Goal: Task Accomplishment & Management: Manage account settings

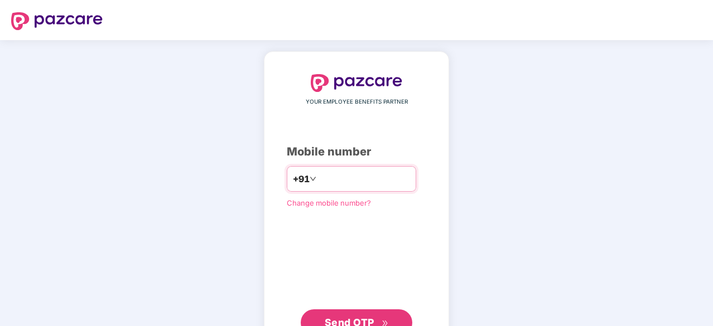
click at [318, 182] on input "number" at bounding box center [363, 179] width 91 height 18
type input "**********"
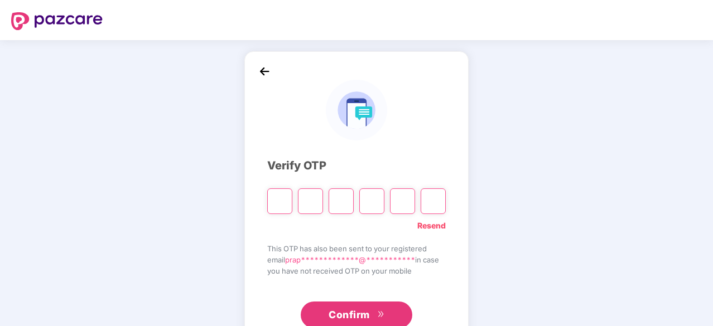
type input "*"
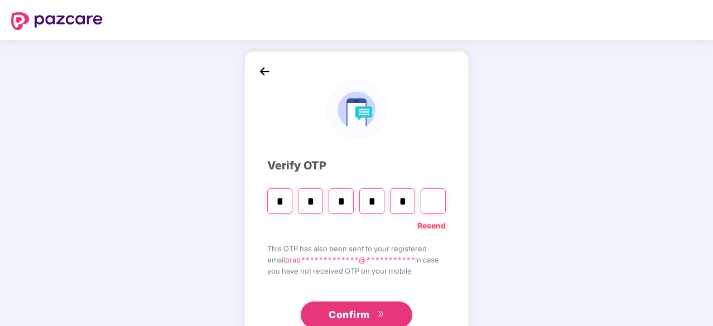
type input "*"
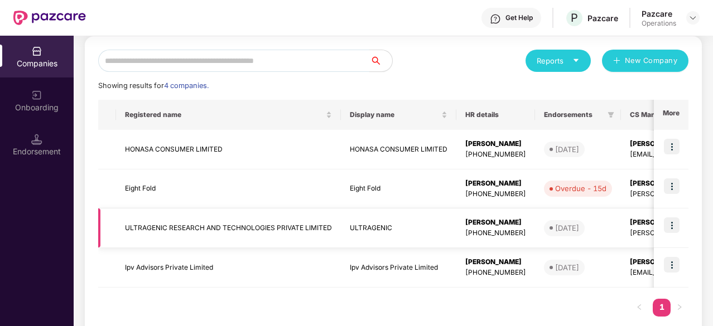
scroll to position [117, 0]
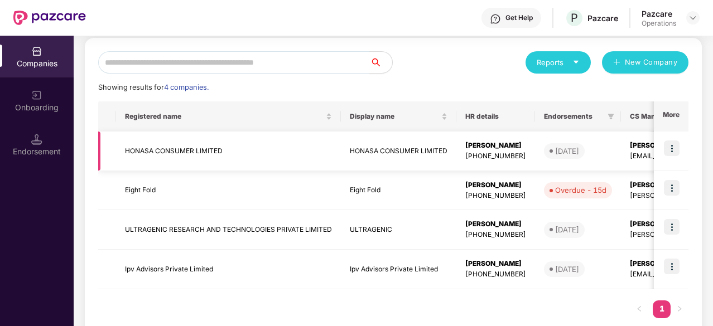
click at [678, 144] on img at bounding box center [672, 149] width 16 height 16
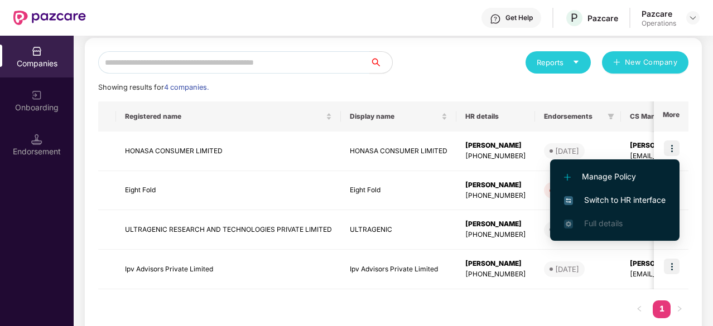
click at [614, 198] on span "Switch to HR interface" at bounding box center [615, 200] width 102 height 12
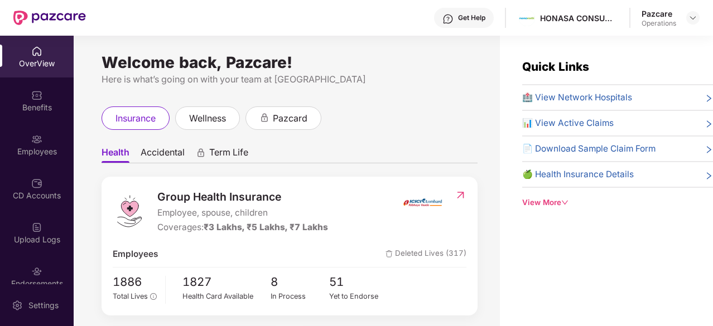
scroll to position [51, 0]
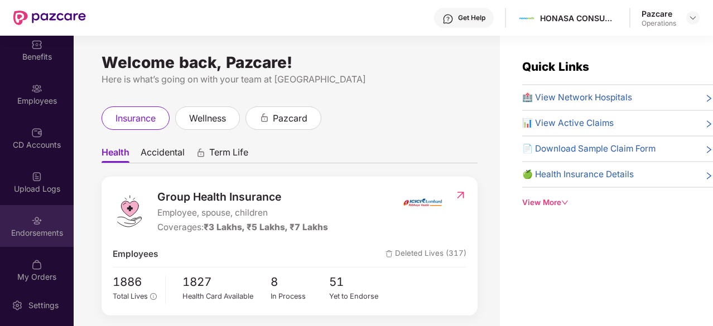
click at [34, 236] on div "Endorsements" at bounding box center [37, 233] width 74 height 11
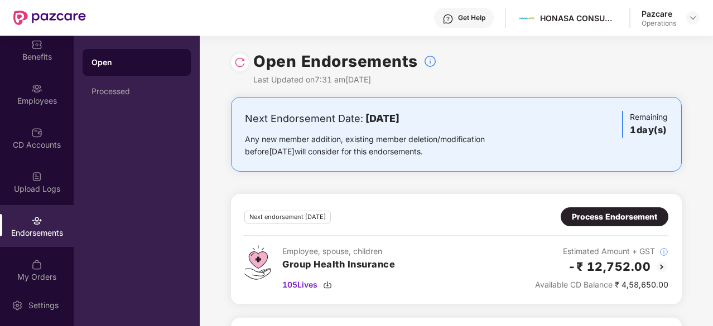
click at [398, 134] on div "Any new member addition, existing member deletion/modification before [DATE] wi…" at bounding box center [382, 145] width 275 height 25
click at [658, 264] on img at bounding box center [661, 266] width 13 height 13
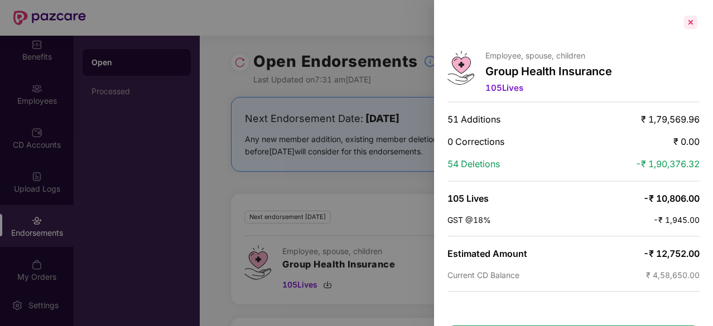
click at [691, 25] on div at bounding box center [691, 22] width 18 height 18
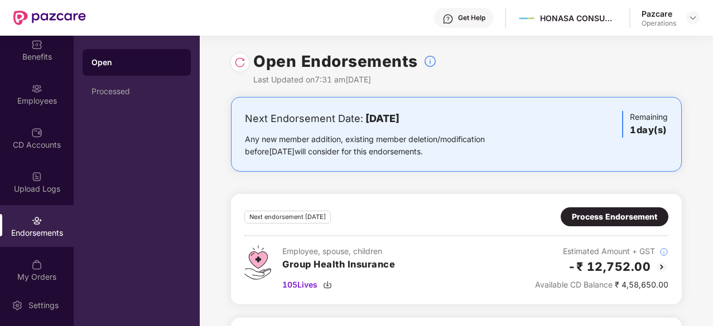
scroll to position [114, 0]
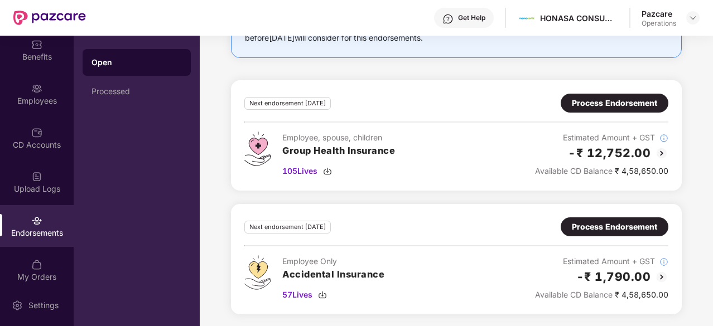
click at [659, 273] on img at bounding box center [661, 277] width 13 height 13
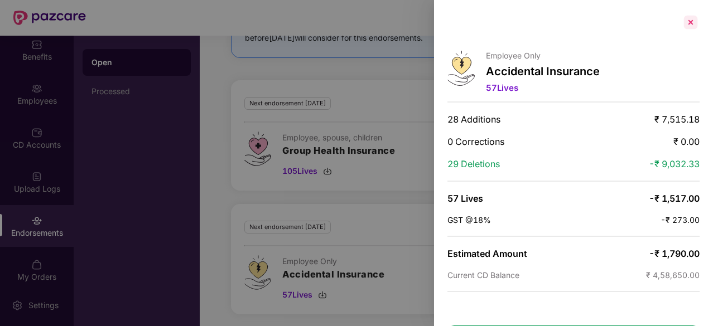
click at [691, 22] on div at bounding box center [691, 22] width 18 height 18
